Goal: Task Accomplishment & Management: Manage account settings

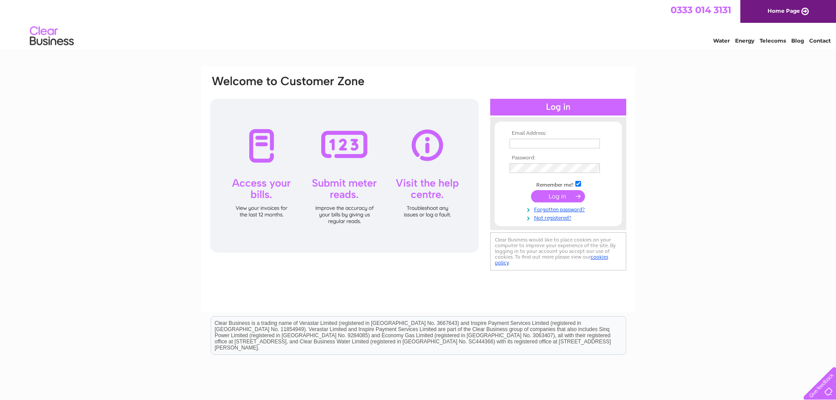
type input "[PERSON_NAME][EMAIL_ADDRESS][DOMAIN_NAME]"
click at [551, 195] on input "submit" at bounding box center [558, 196] width 54 height 12
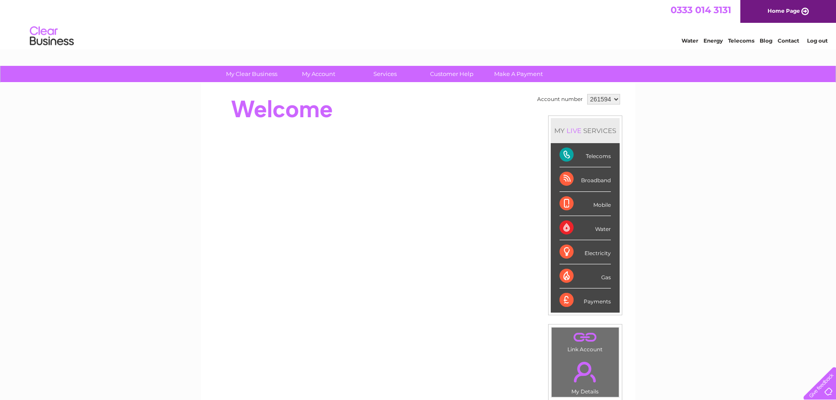
click at [564, 154] on div "Telecoms" at bounding box center [584, 155] width 51 height 24
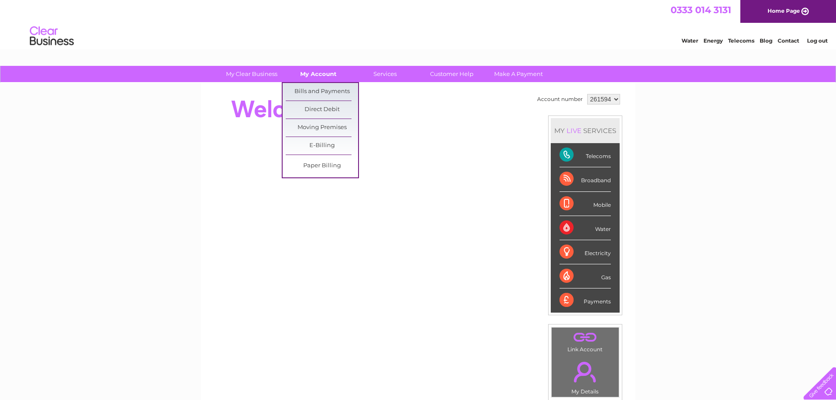
click at [315, 73] on link "My Account" at bounding box center [318, 74] width 72 height 16
click at [313, 92] on link "Bills and Payments" at bounding box center [322, 92] width 72 height 18
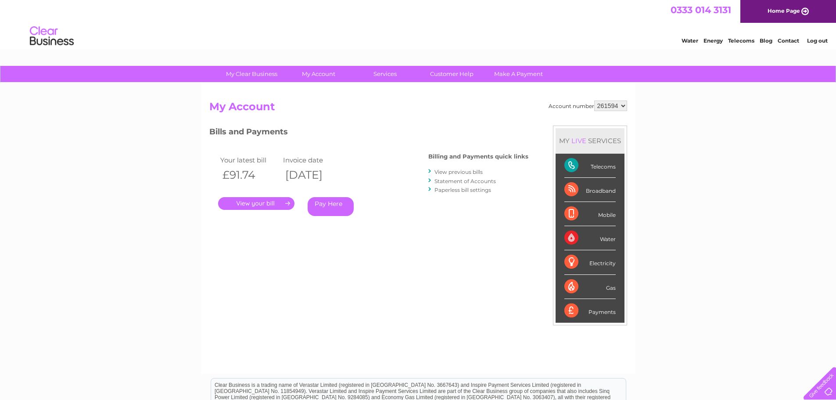
click at [252, 202] on link "." at bounding box center [256, 203] width 76 height 13
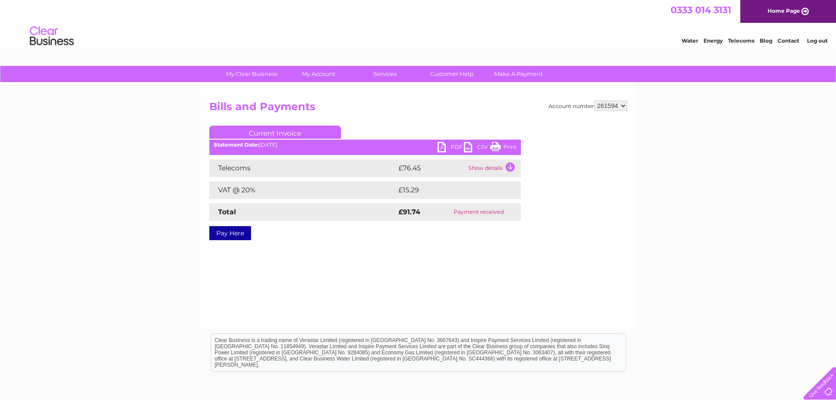
click at [441, 146] on link "PDF" at bounding box center [450, 148] width 26 height 13
